Goal: Information Seeking & Learning: Learn about a topic

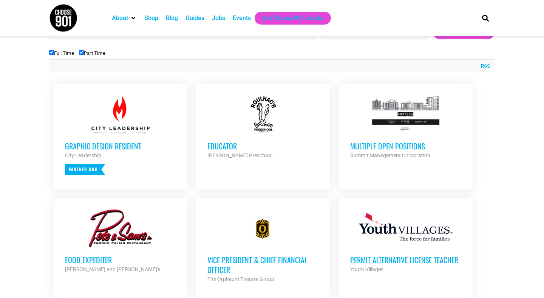
scroll to position [262, 0]
click at [407, 150] on div "Summit Management Corporation" at bounding box center [405, 154] width 111 height 9
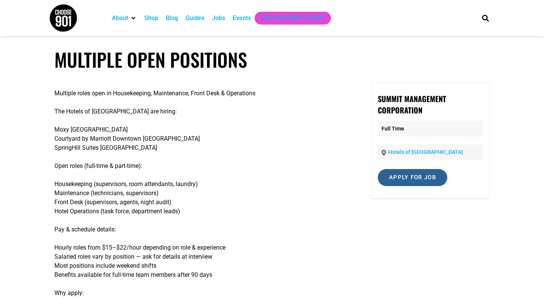
click at [418, 182] on input "Apply for job" at bounding box center [412, 177] width 69 height 17
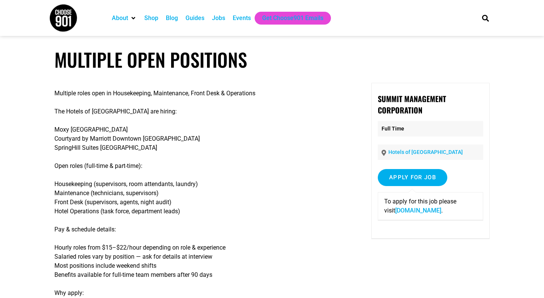
click at [428, 214] on p "To apply for this job please visit [DOMAIN_NAME] ." at bounding box center [430, 206] width 92 height 18
click at [424, 206] on p "To apply for this job please visit [DOMAIN_NAME] ." at bounding box center [430, 206] width 92 height 18
click at [424, 210] on link "[DOMAIN_NAME]" at bounding box center [418, 210] width 46 height 7
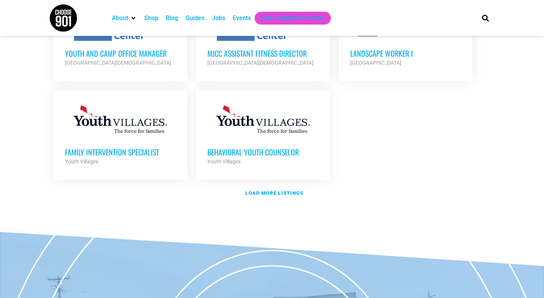
scroll to position [961, 0]
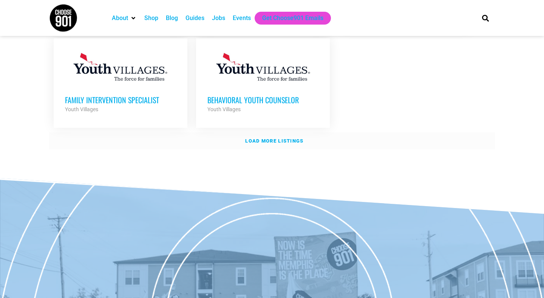
click at [327, 137] on link "Load more listings" at bounding box center [271, 140] width 445 height 17
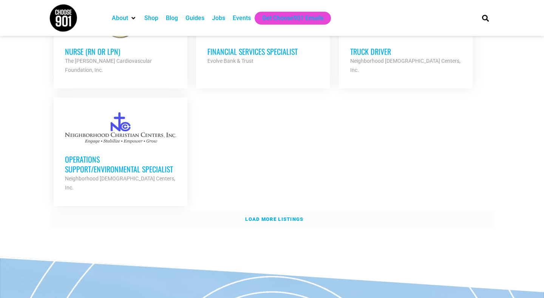
scroll to position [1700, 0]
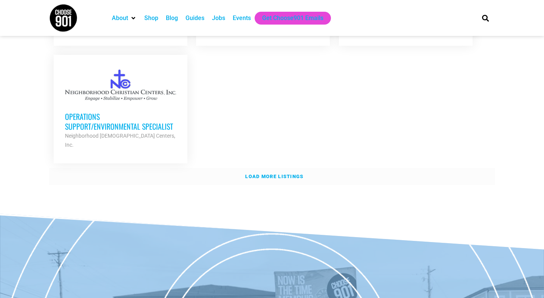
click at [292, 168] on link "Load more listings" at bounding box center [271, 176] width 445 height 17
